Goal: Task Accomplishment & Management: Manage account settings

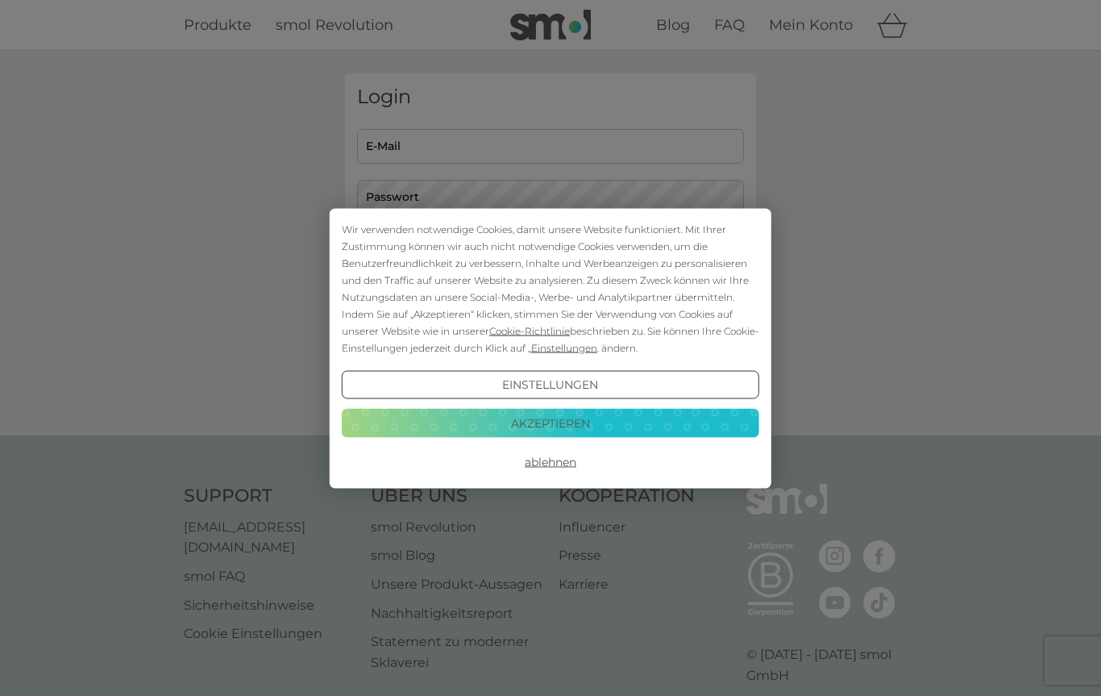
click at [568, 419] on button "Akzeptieren" at bounding box center [551, 423] width 418 height 29
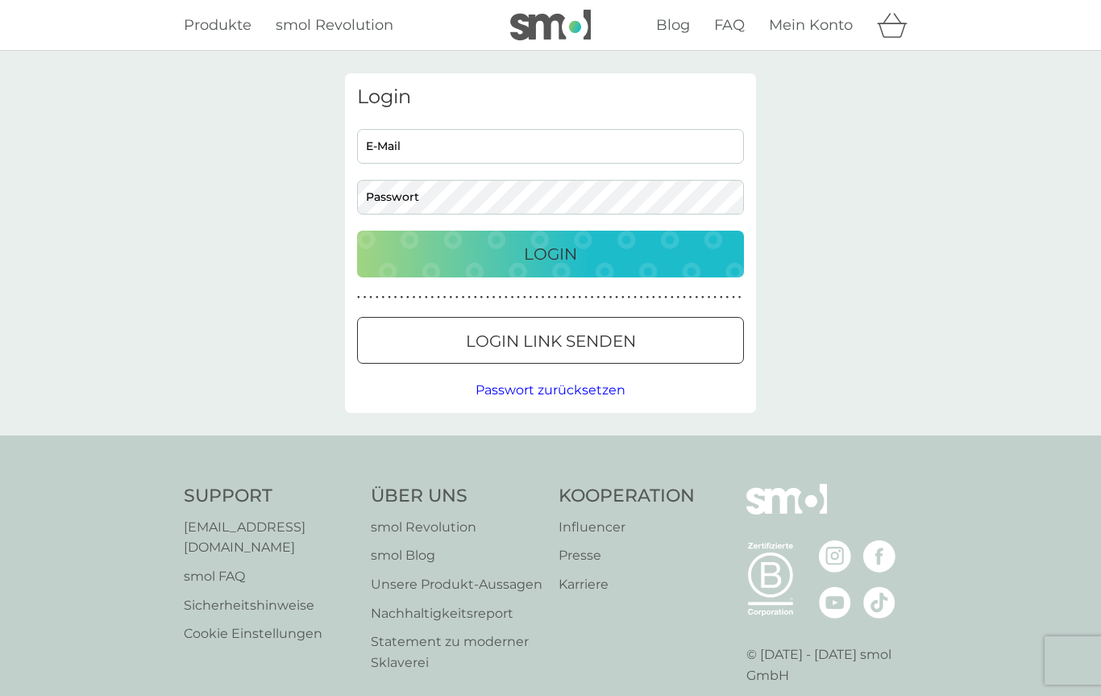
type input "christopher.koch969@outlook.com"
click at [573, 262] on p "Login" at bounding box center [550, 254] width 53 height 26
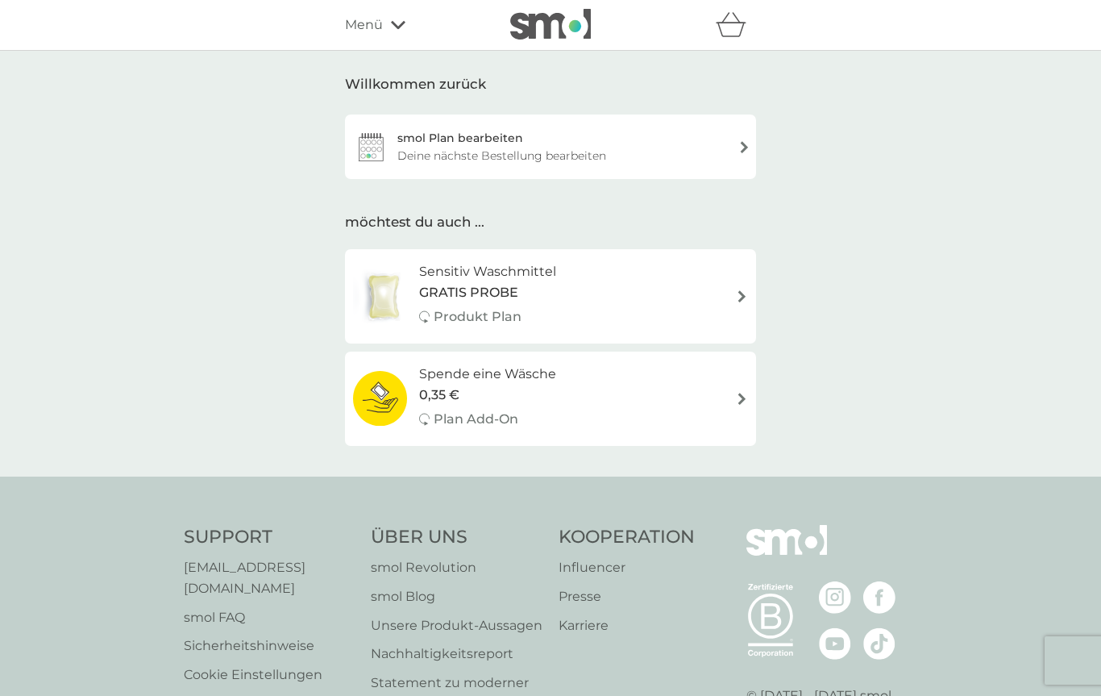
click at [551, 147] on div "Deine nächste Bestellung bearbeiten" at bounding box center [501, 156] width 209 height 18
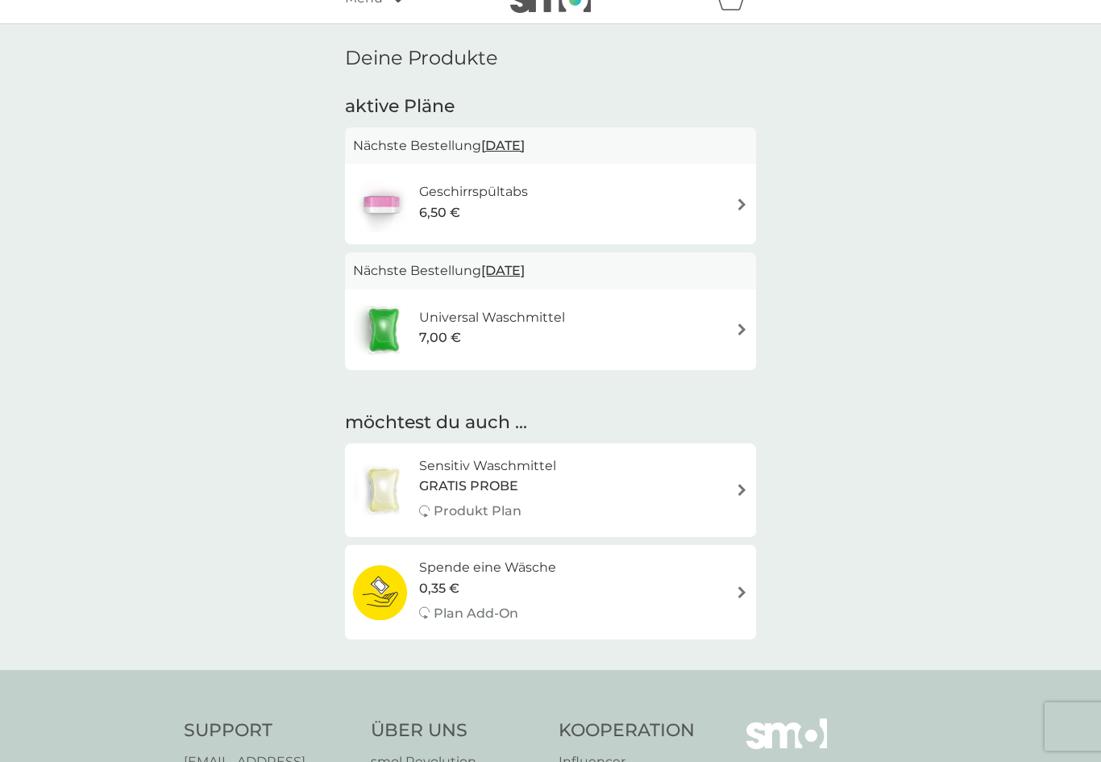
scroll to position [47, 0]
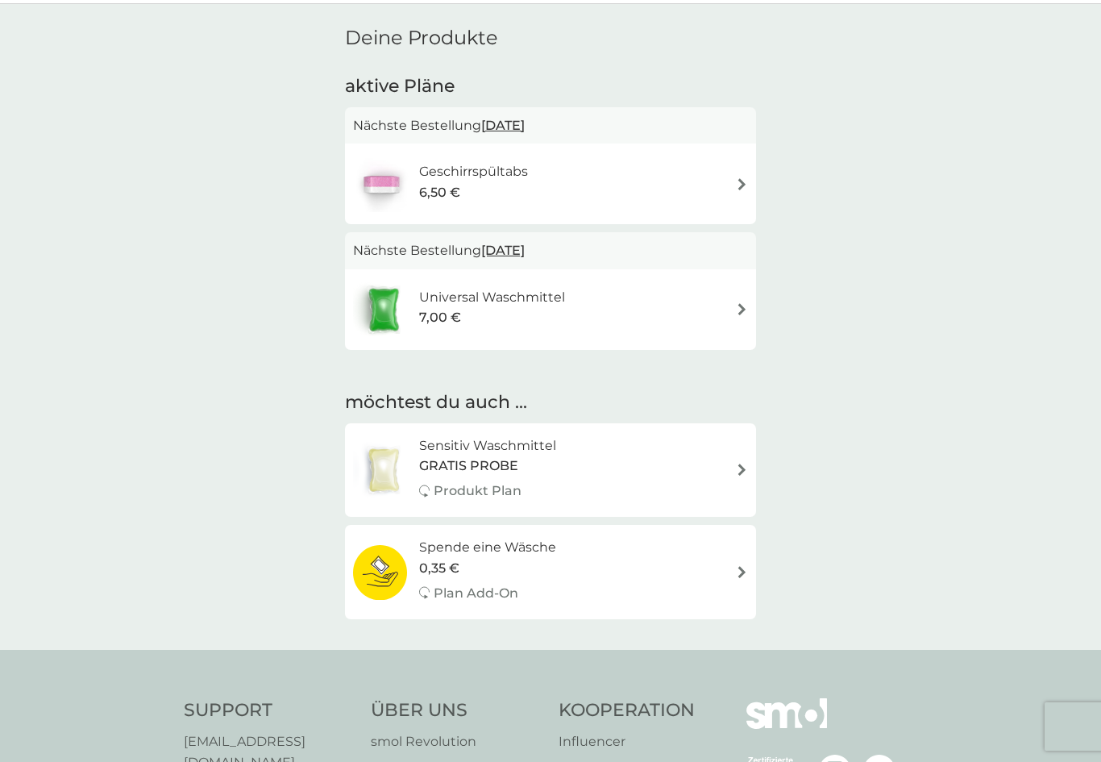
click at [704, 318] on div "Universal Waschmittel 7,00 €" at bounding box center [550, 309] width 395 height 56
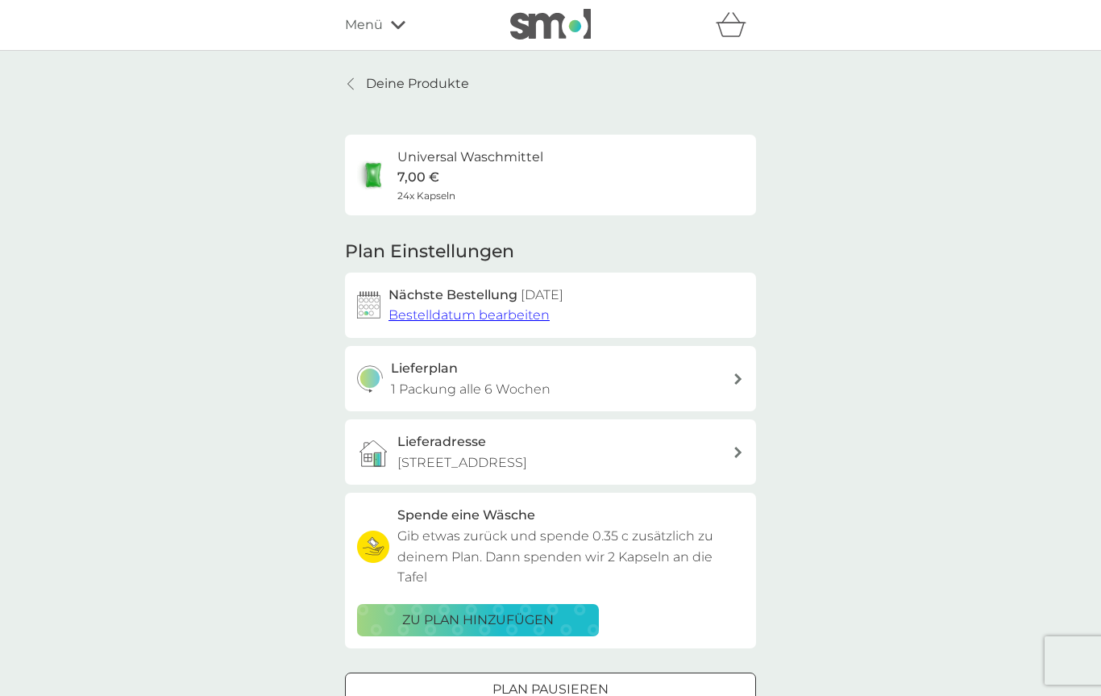
click at [355, 83] on div at bounding box center [351, 83] width 11 height 13
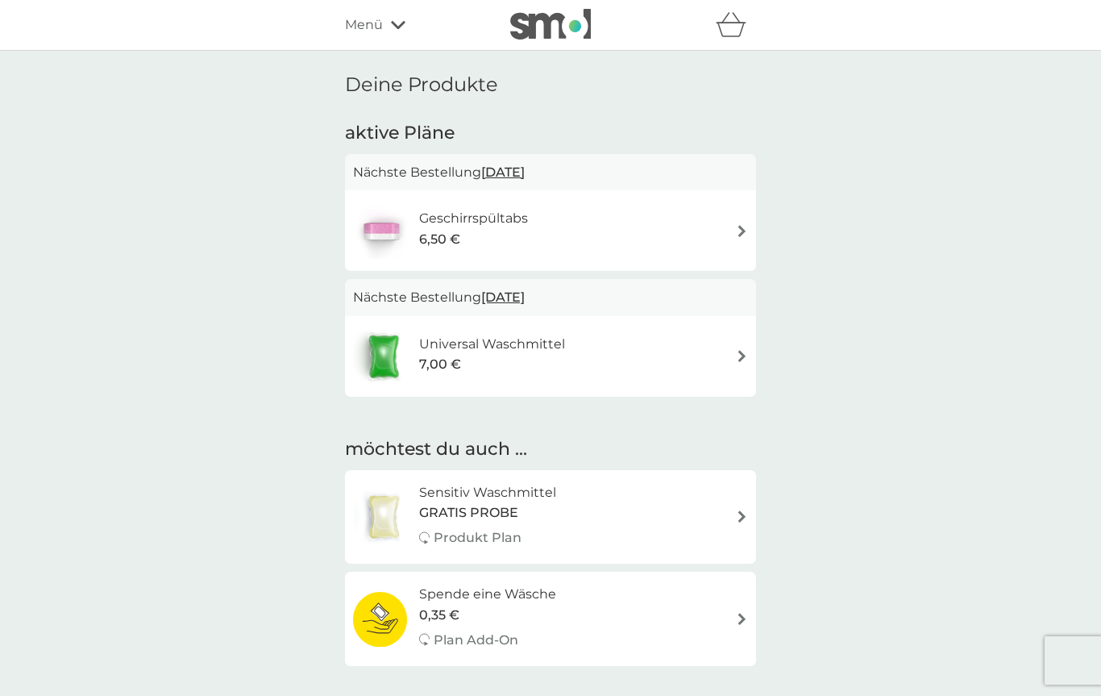
click at [712, 348] on div "Universal Waschmittel 7,00 €" at bounding box center [550, 356] width 395 height 56
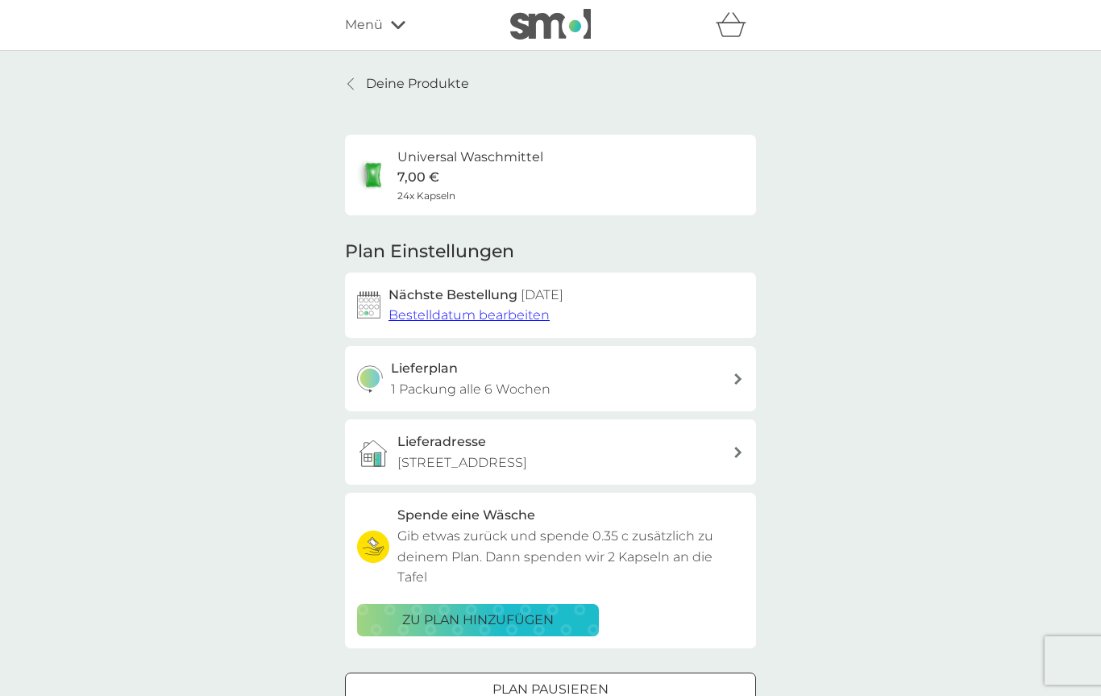
click at [567, 372] on div "Lieferplan 1 Packung alle 6 Wochen" at bounding box center [562, 378] width 343 height 41
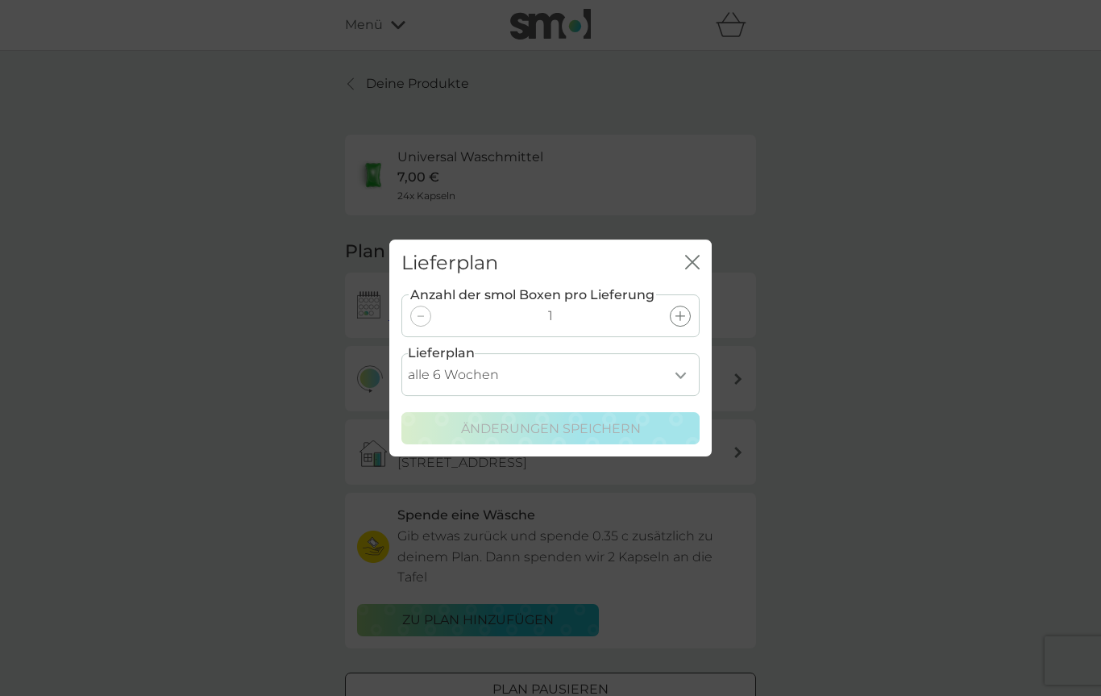
select select "49"
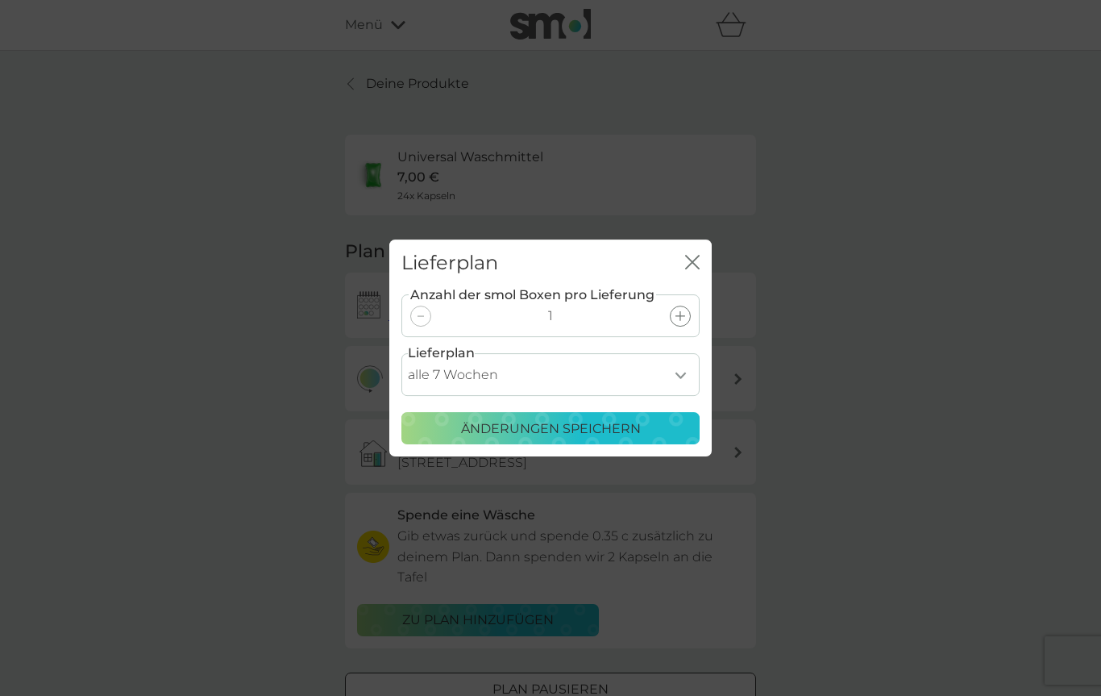
click at [595, 422] on p "Änderungen speichern" at bounding box center [551, 428] width 180 height 21
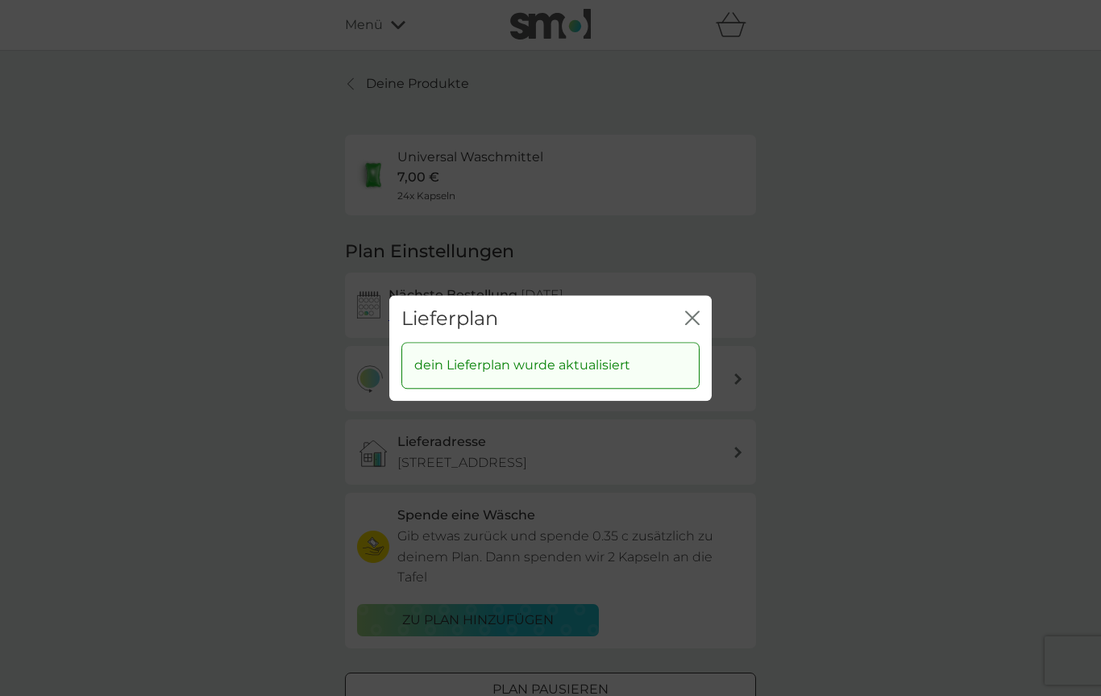
click at [694, 313] on icon "Schließen" at bounding box center [692, 317] width 15 height 15
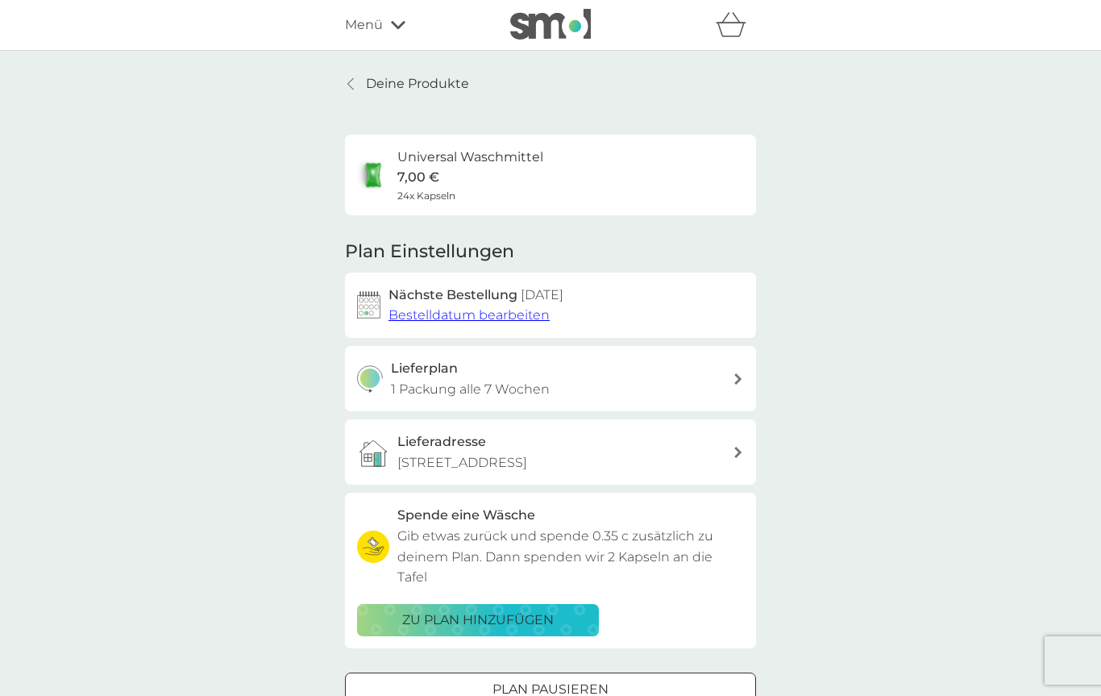
click at [354, 85] on div at bounding box center [351, 83] width 11 height 13
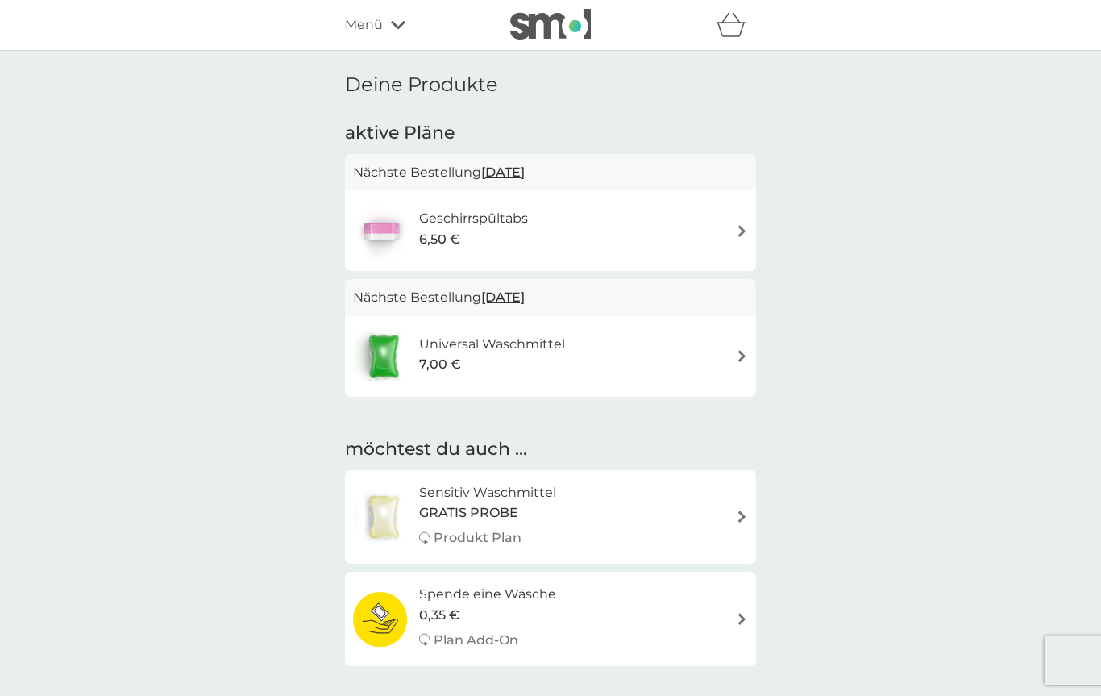
click at [647, 345] on div "Universal Waschmittel 7,00 €" at bounding box center [550, 356] width 395 height 56
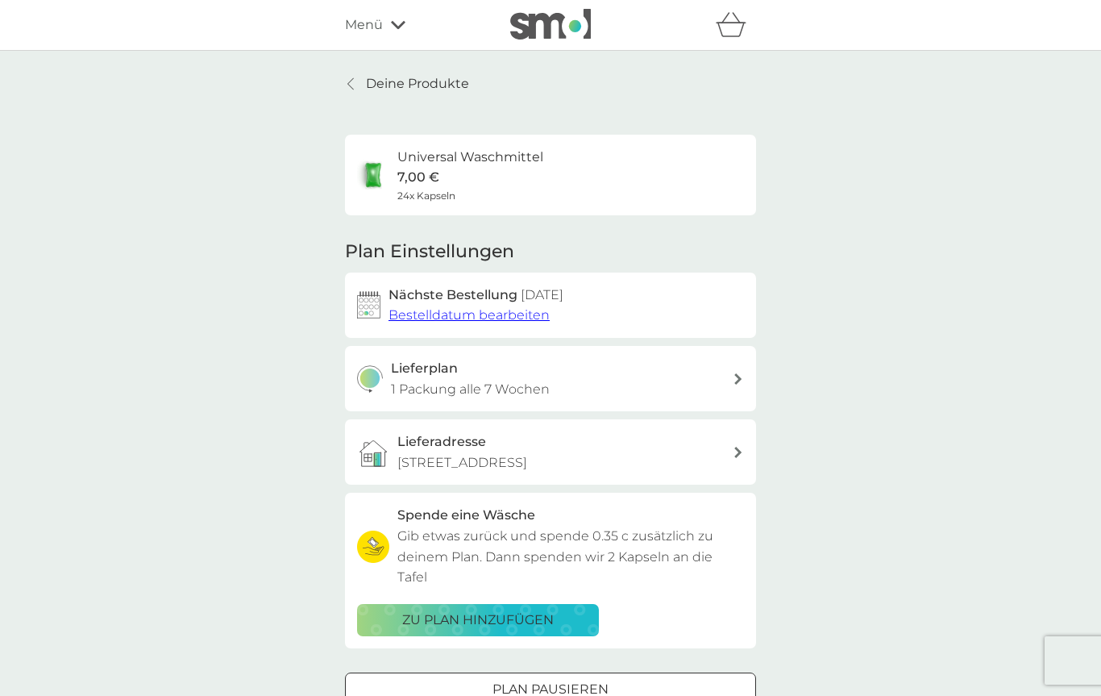
click at [634, 333] on div "Nächste Bestellung [DATE] Bestelldatum bearbeiten" at bounding box center [550, 304] width 411 height 65
click at [510, 313] on span "Bestelldatum bearbeiten" at bounding box center [469, 314] width 161 height 15
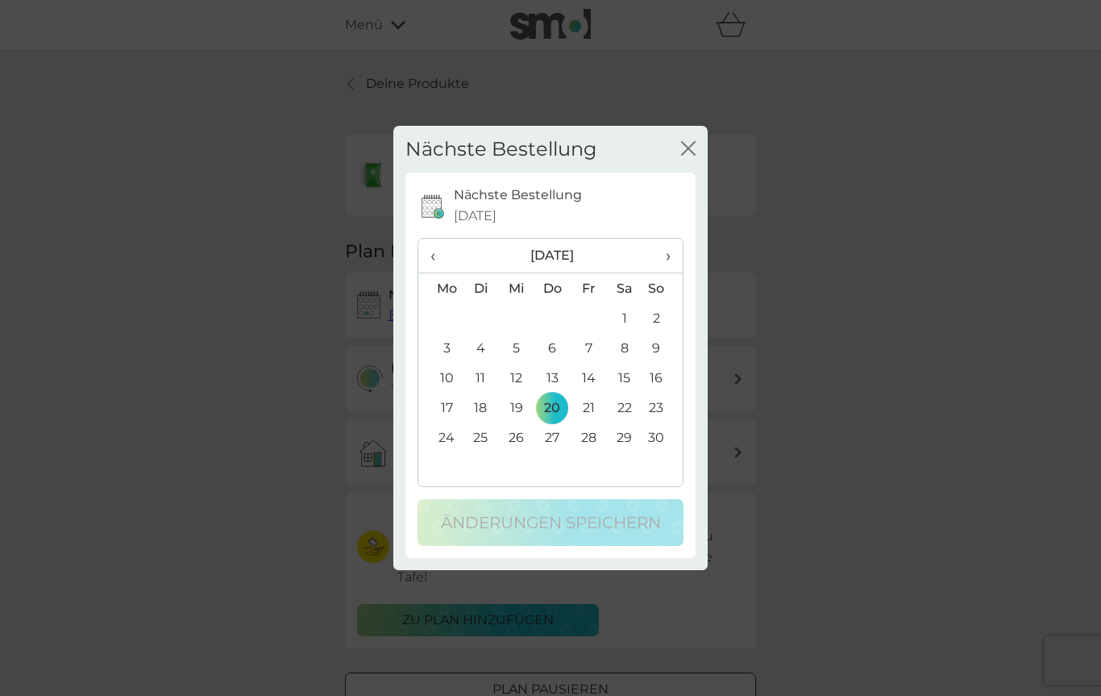
click at [451, 439] on td "24" at bounding box center [440, 437] width 44 height 30
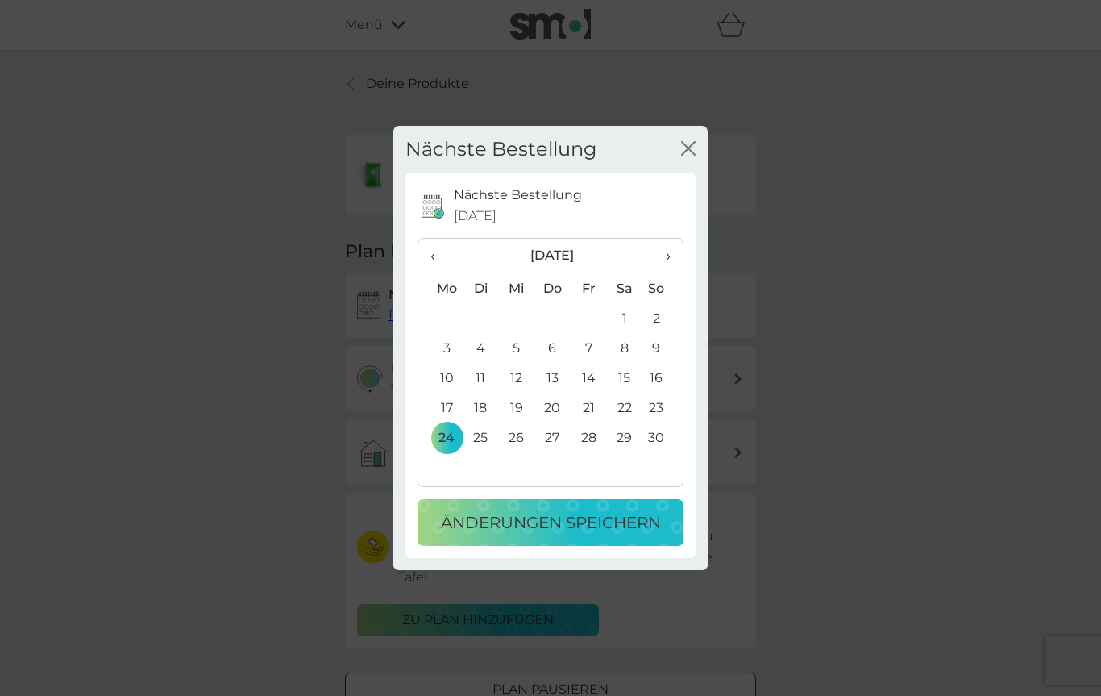
click at [540, 523] on p "Änderungen speichern" at bounding box center [551, 523] width 220 height 26
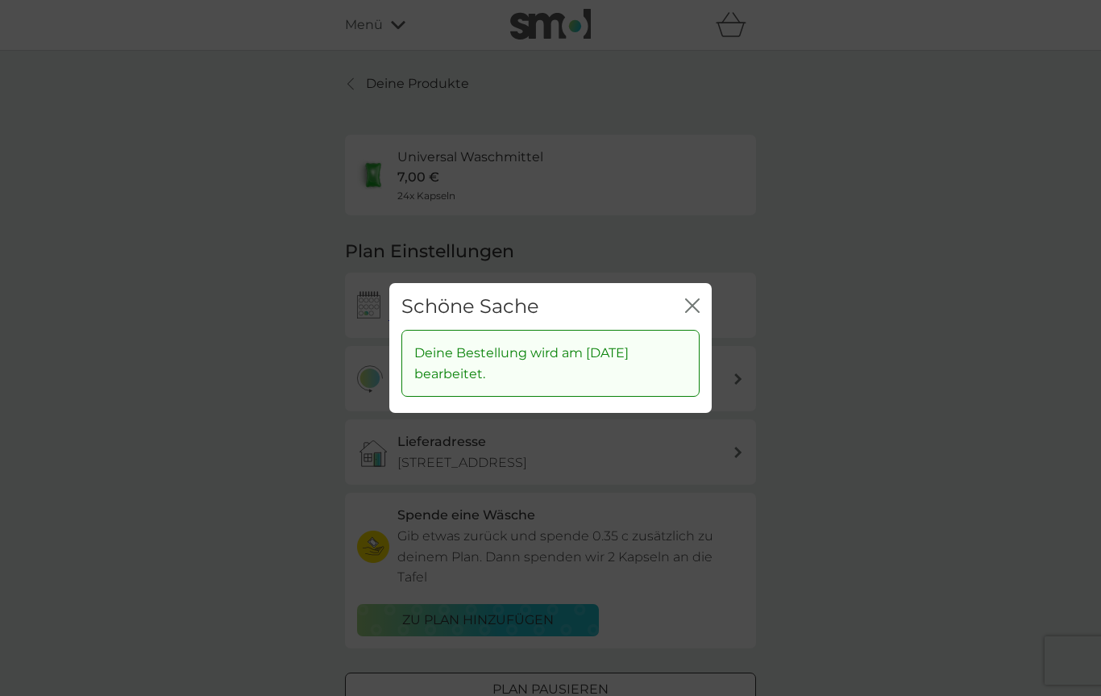
click at [701, 305] on div "Schöne Sache Schließen" at bounding box center [550, 307] width 322 height 48
click at [696, 310] on icon "Schließen" at bounding box center [692, 305] width 15 height 15
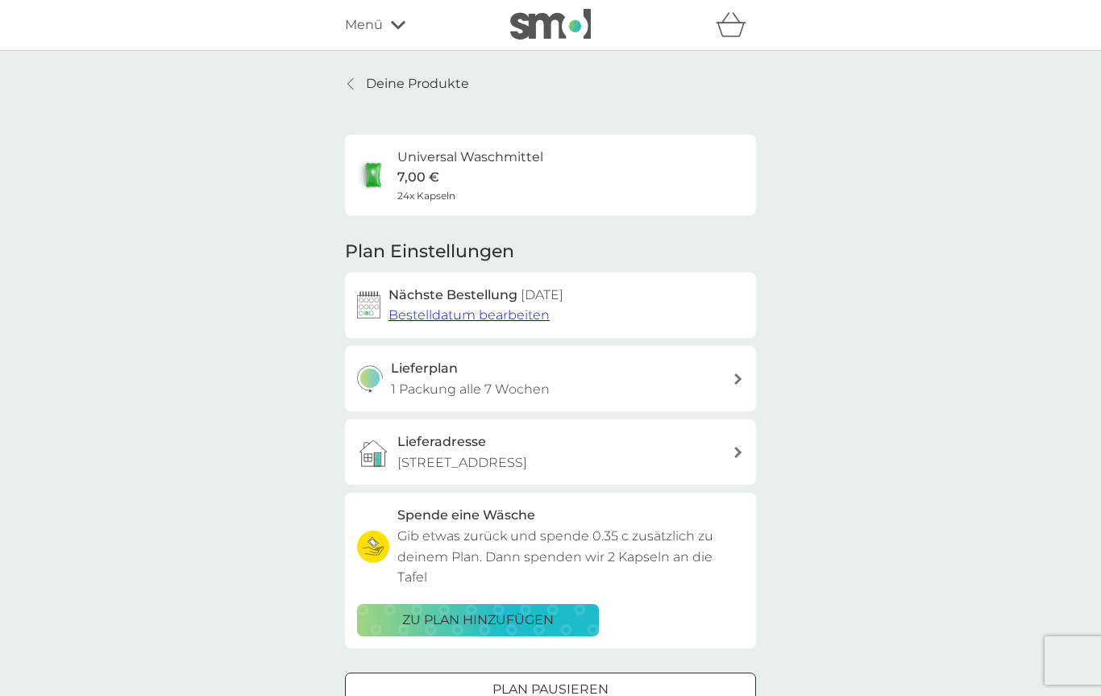
click at [357, 89] on link "Deine Produkte" at bounding box center [407, 83] width 124 height 21
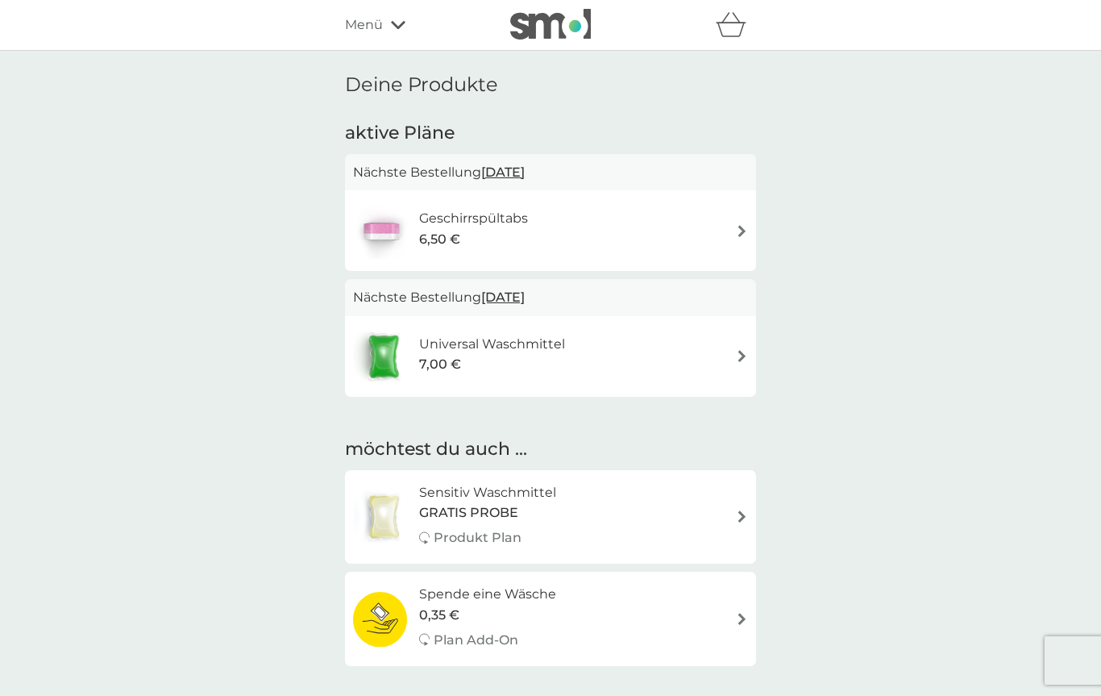
click at [584, 235] on div "Geschirrspültabs 6,50 €" at bounding box center [550, 230] width 395 height 56
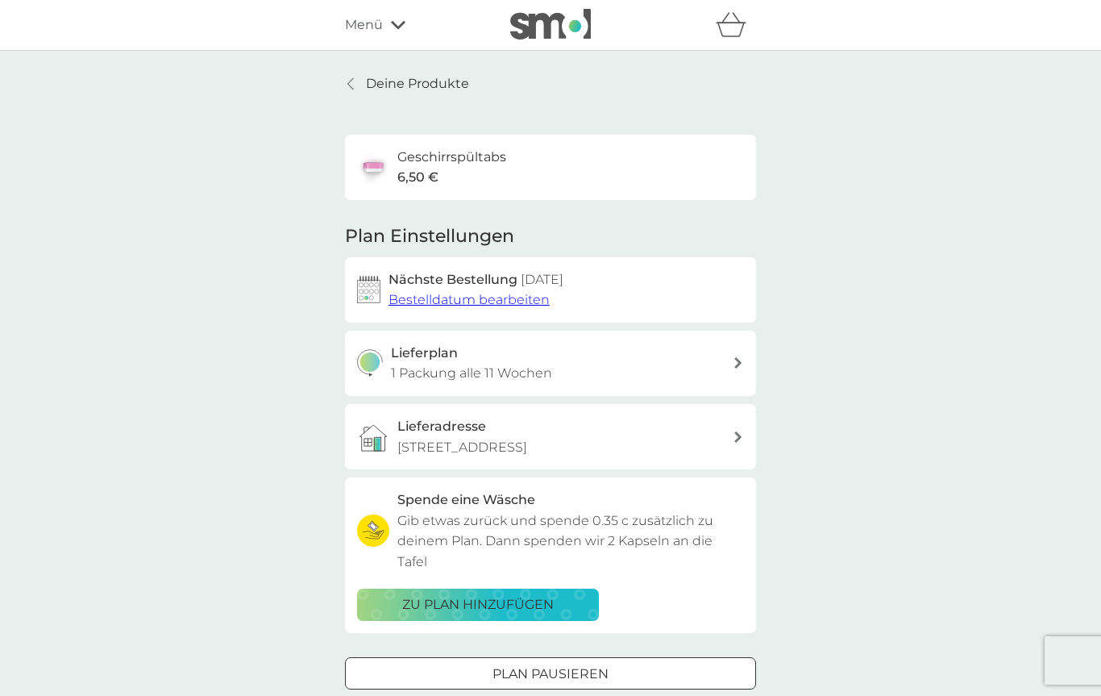
click at [510, 297] on span "Bestelldatum bearbeiten" at bounding box center [469, 299] width 161 height 15
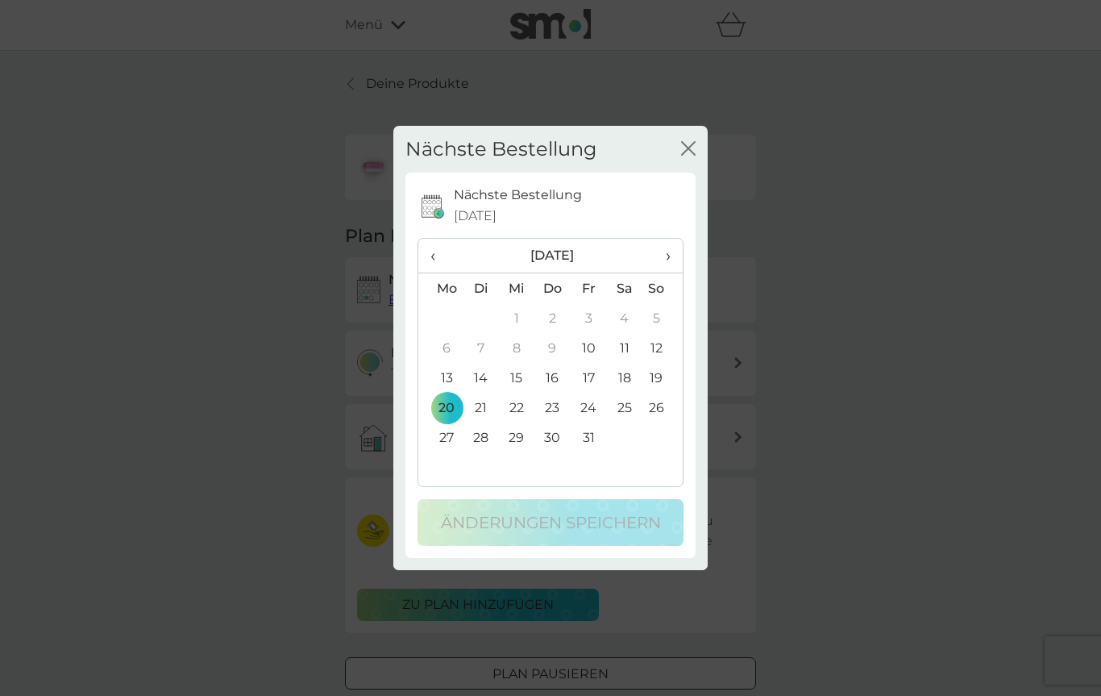
click at [663, 258] on span "›" at bounding box center [663, 256] width 16 height 34
click at [450, 354] on td "3" at bounding box center [440, 348] width 44 height 30
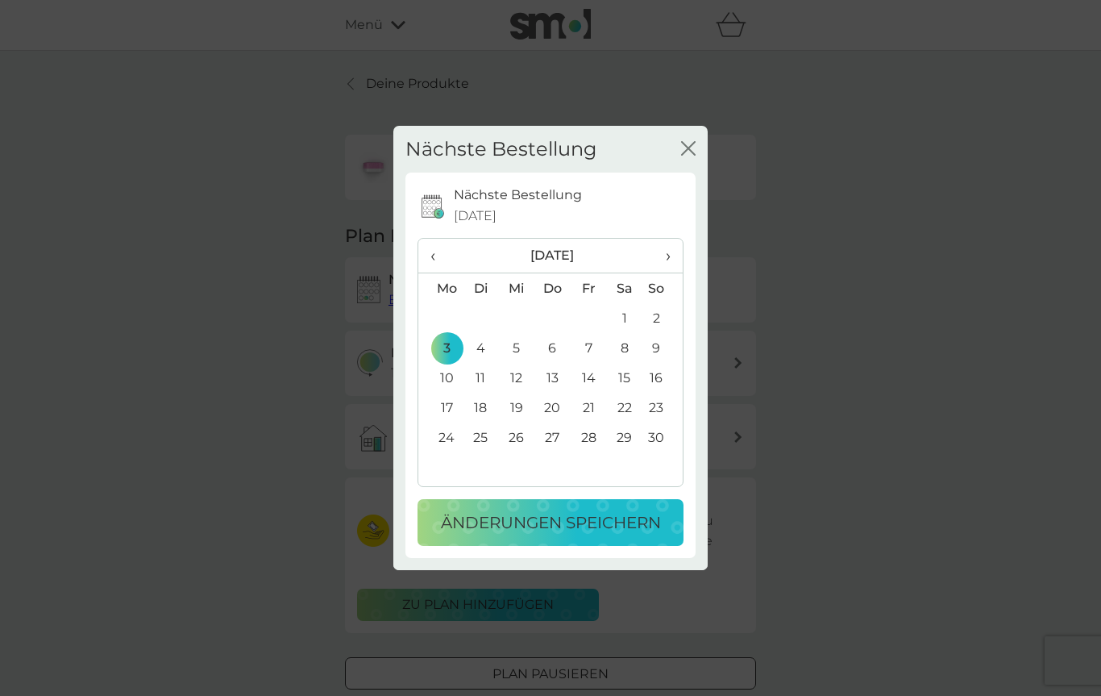
click at [578, 516] on p "Änderungen speichern" at bounding box center [551, 523] width 220 height 26
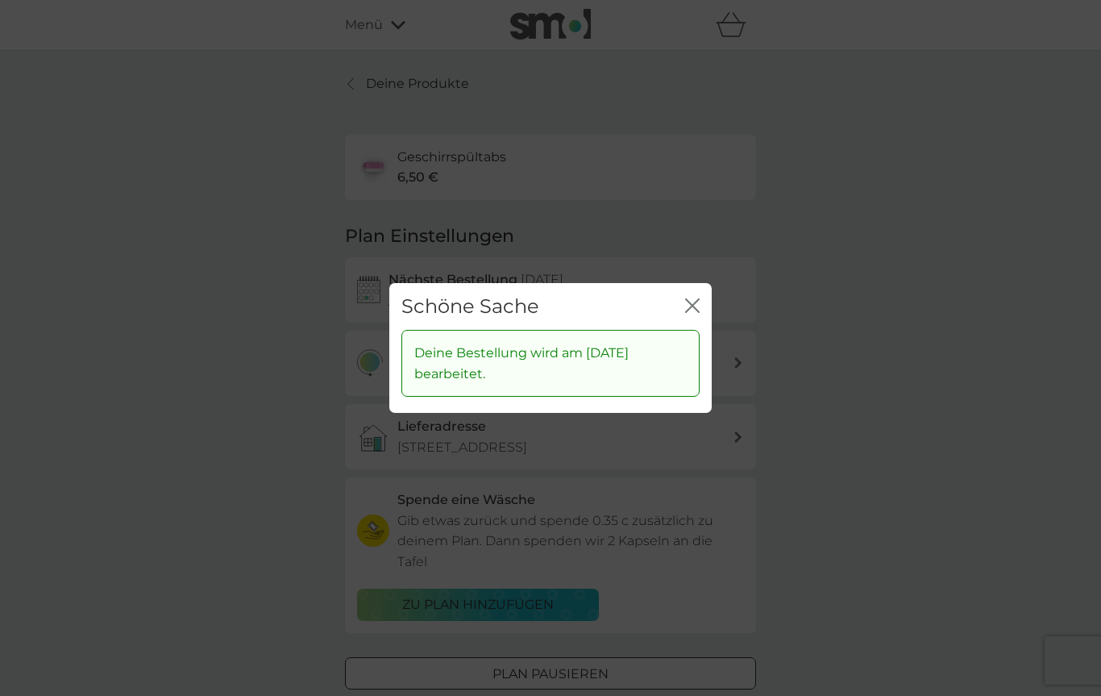
click at [698, 313] on icon "Schließen" at bounding box center [692, 305] width 15 height 15
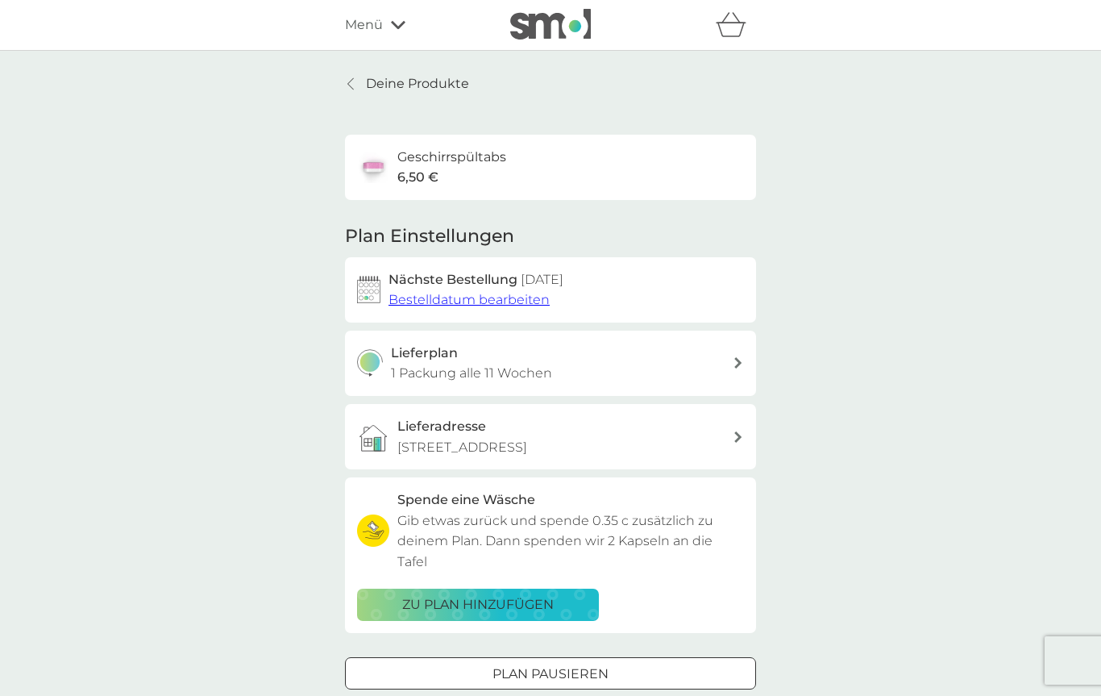
click at [348, 83] on icon at bounding box center [351, 83] width 6 height 11
